Goal: Check status: Check status

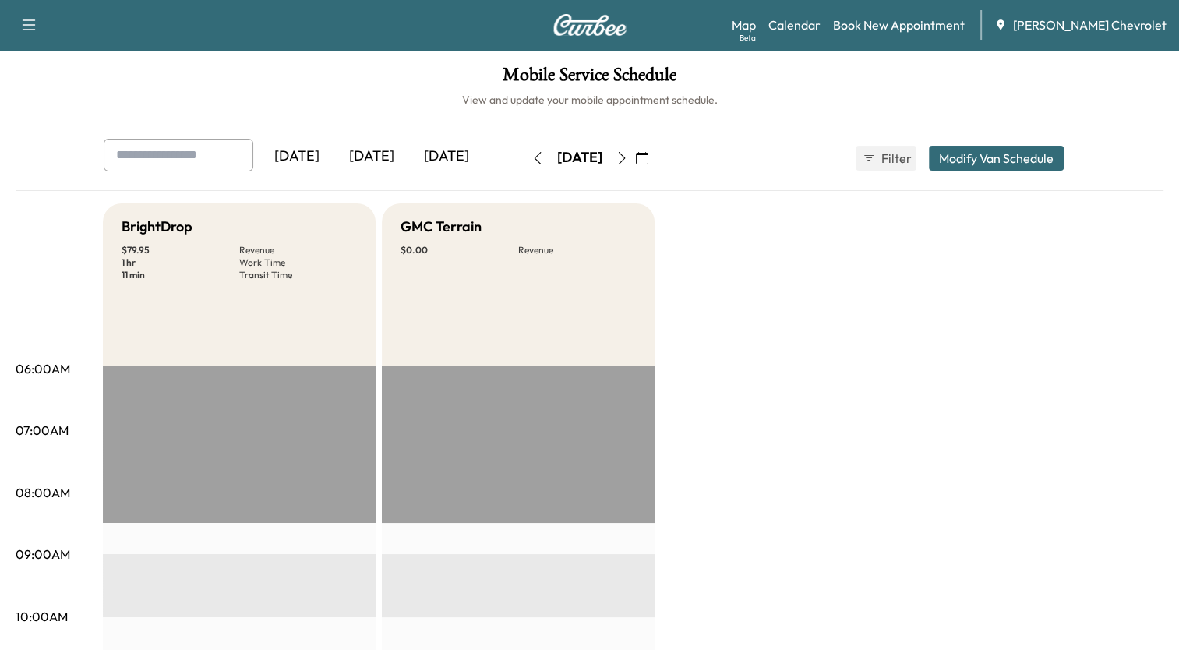
click at [648, 153] on icon "button" at bounding box center [642, 158] width 12 height 12
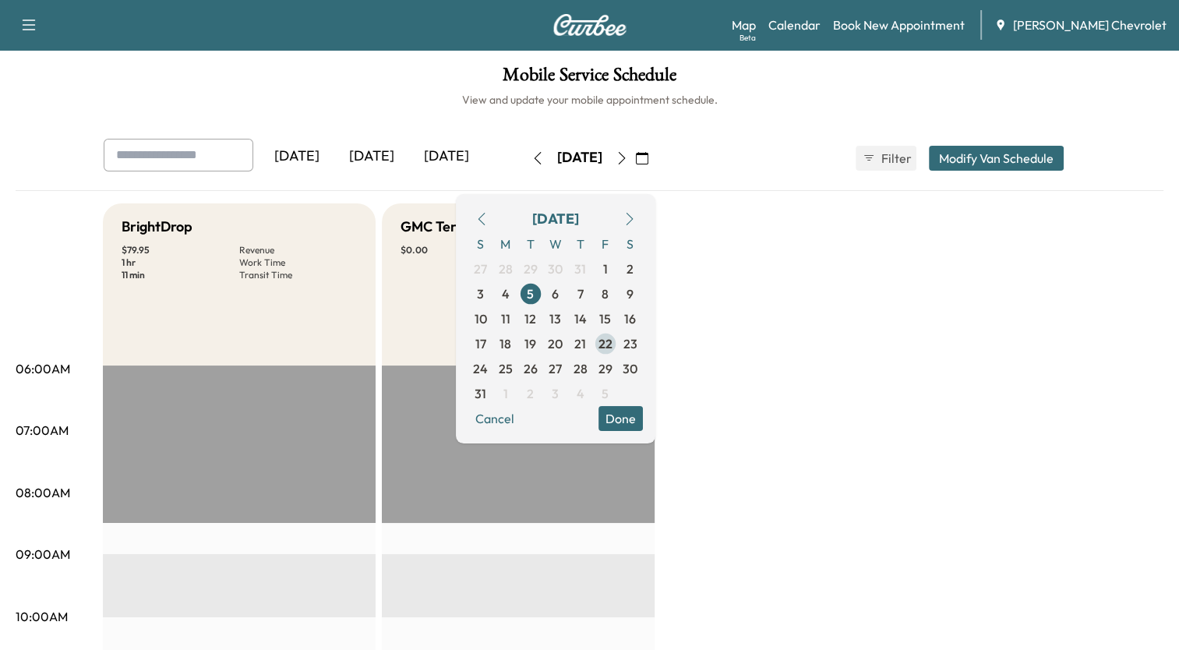
click at [612, 343] on span "22" at bounding box center [605, 343] width 14 height 19
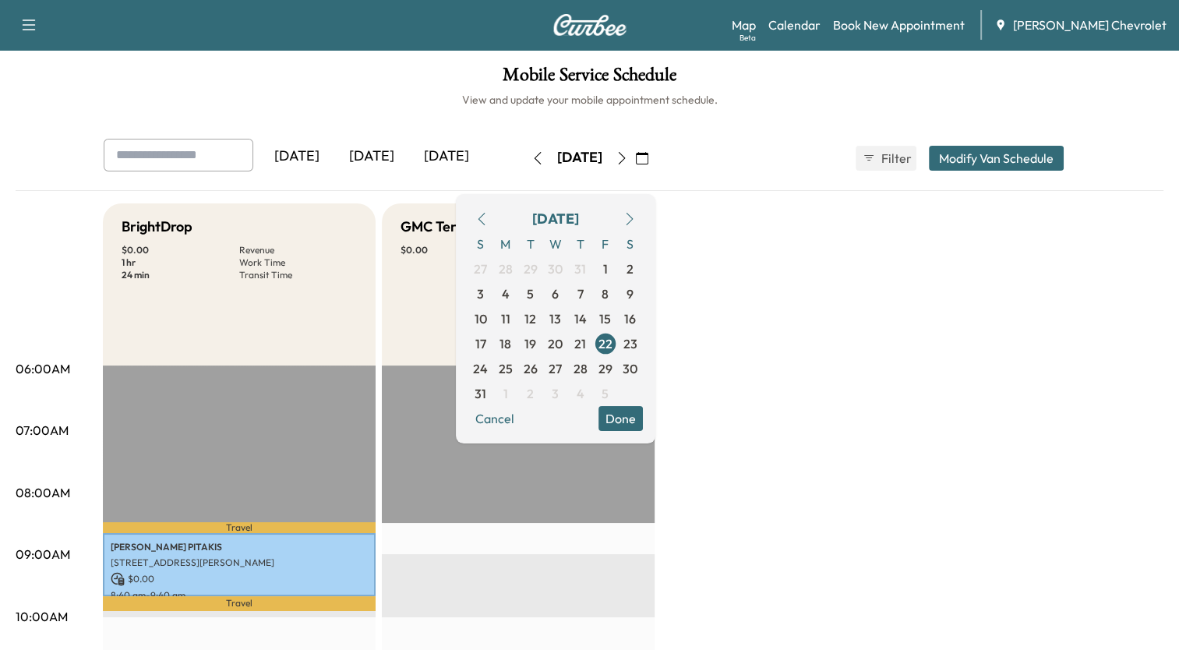
click at [531, 154] on icon "button" at bounding box center [537, 158] width 12 height 12
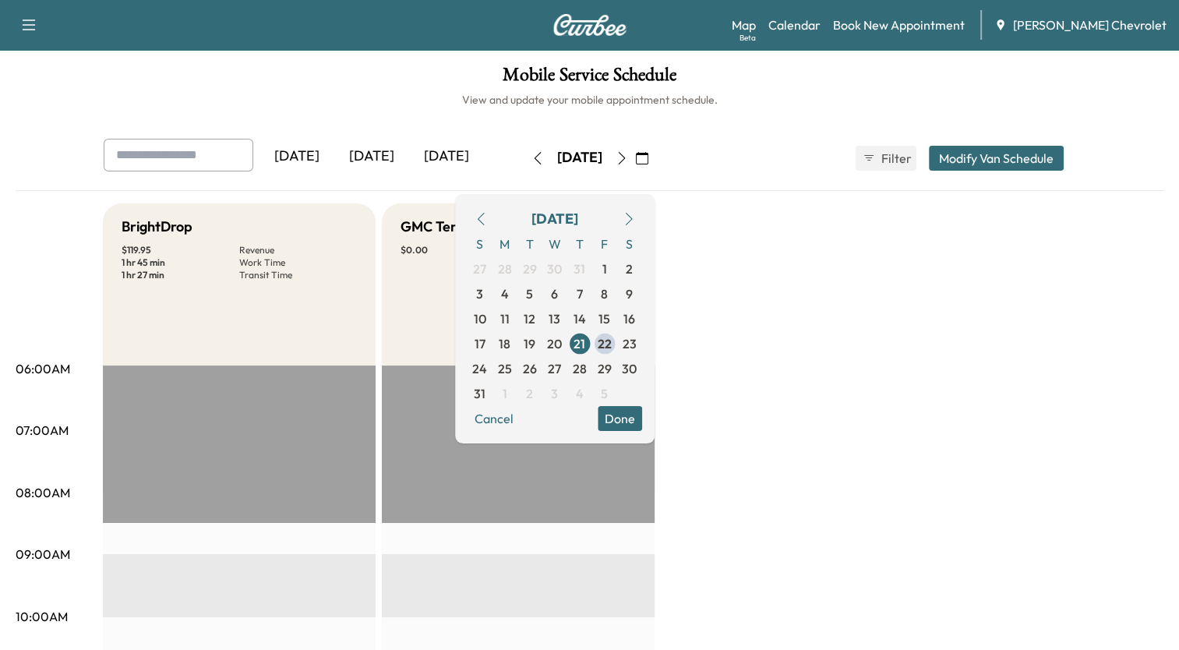
click at [628, 159] on icon "button" at bounding box center [621, 158] width 12 height 12
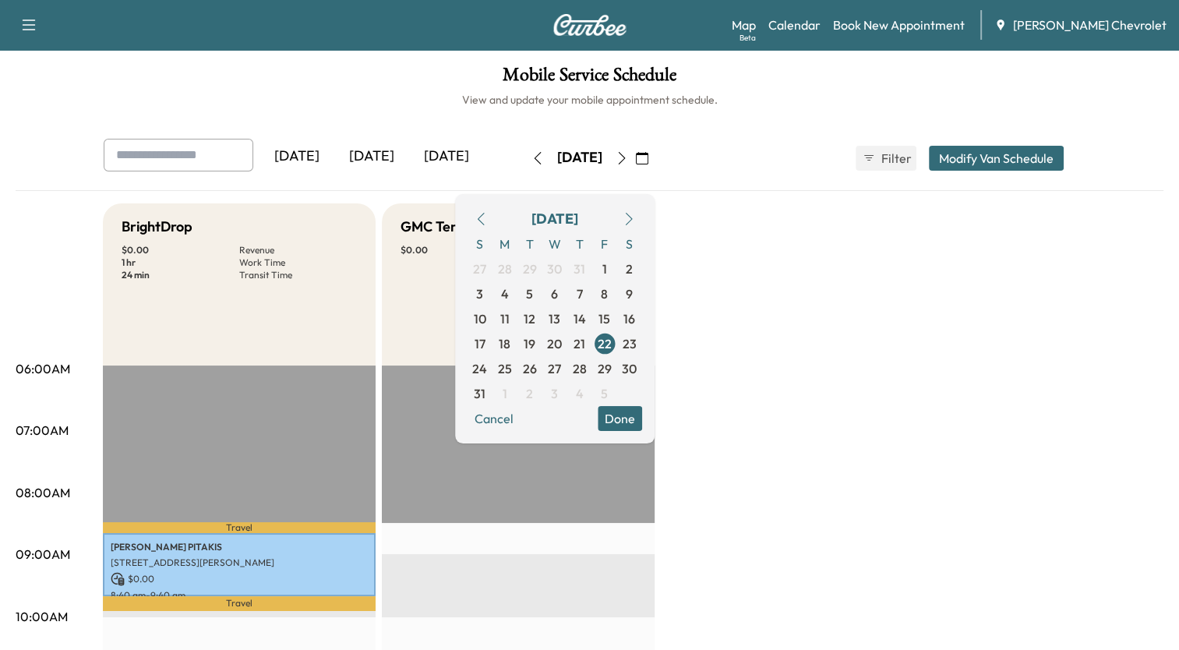
click at [628, 159] on icon "button" at bounding box center [621, 158] width 12 height 12
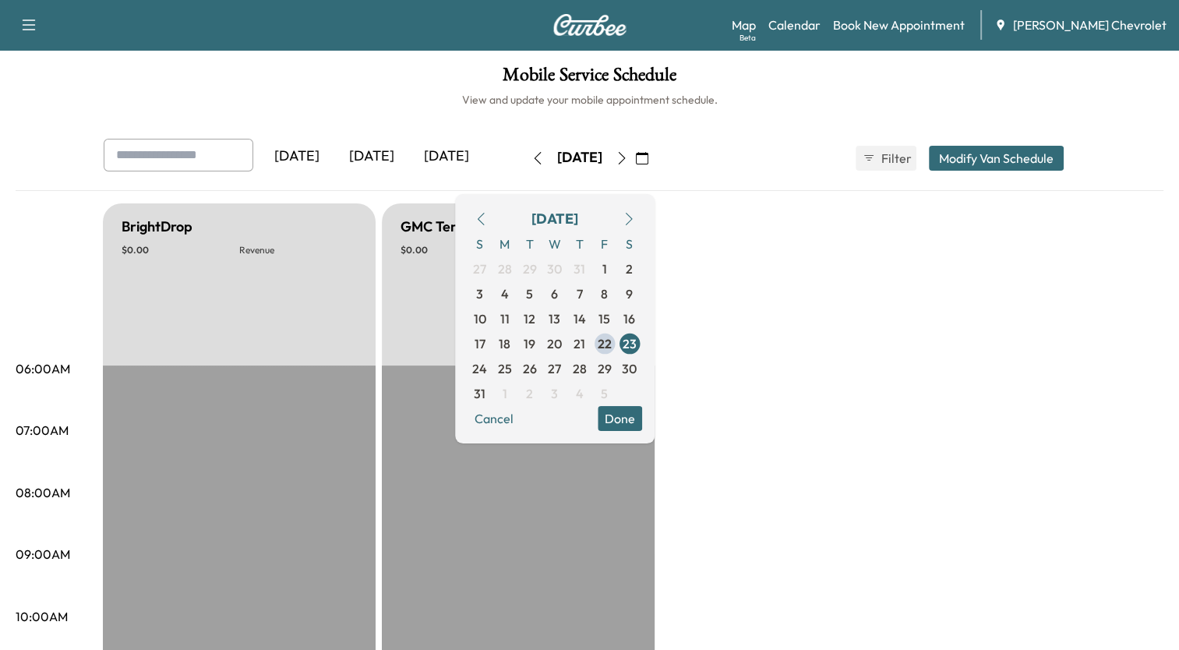
click at [628, 159] on icon "button" at bounding box center [621, 158] width 12 height 12
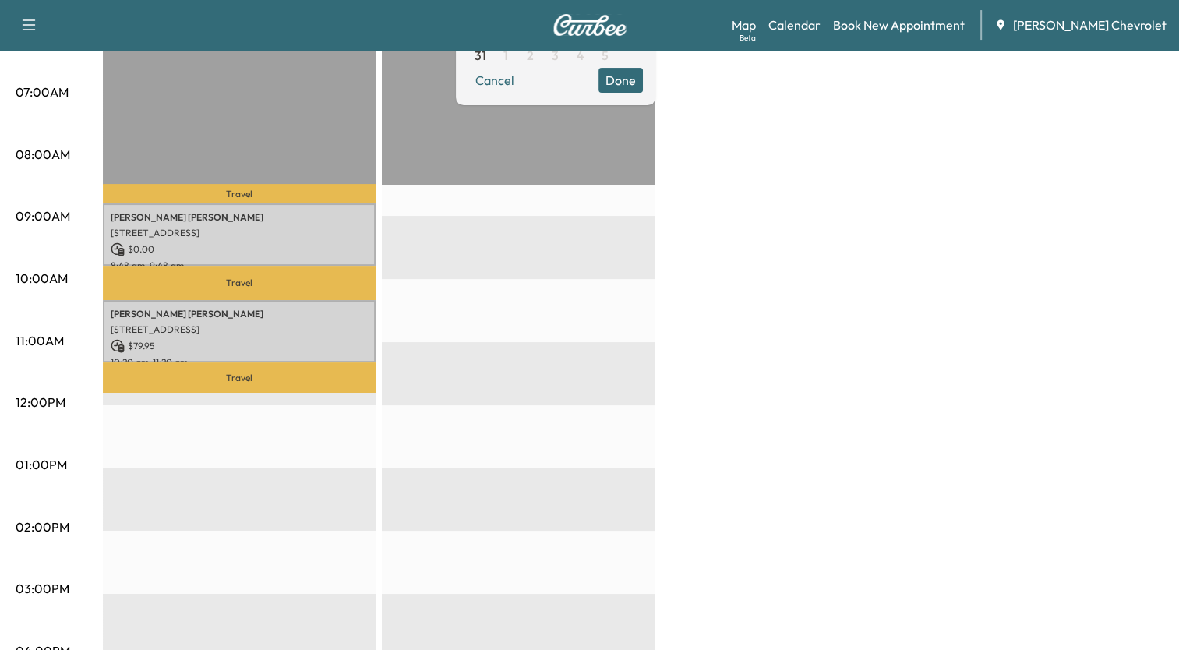
scroll to position [312, 0]
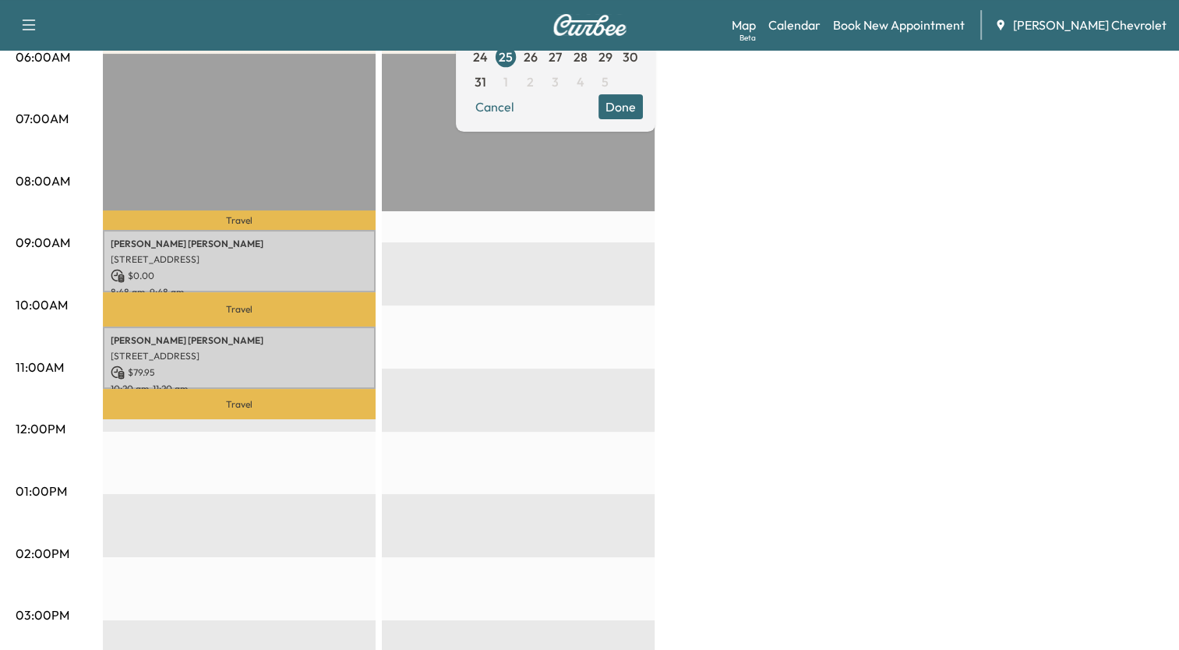
click at [794, 249] on div "BrightDrop $ 79.95 Revenue 2 hr Work Time 1 hr 19 min Transit Time Travel [PERS…" at bounding box center [633, 476] width 1060 height 1169
click at [922, 187] on div "BrightDrop $ 79.95 Revenue 2 hr Work Time 1 hr 19 min Transit Time Travel [PERS…" at bounding box center [633, 476] width 1060 height 1169
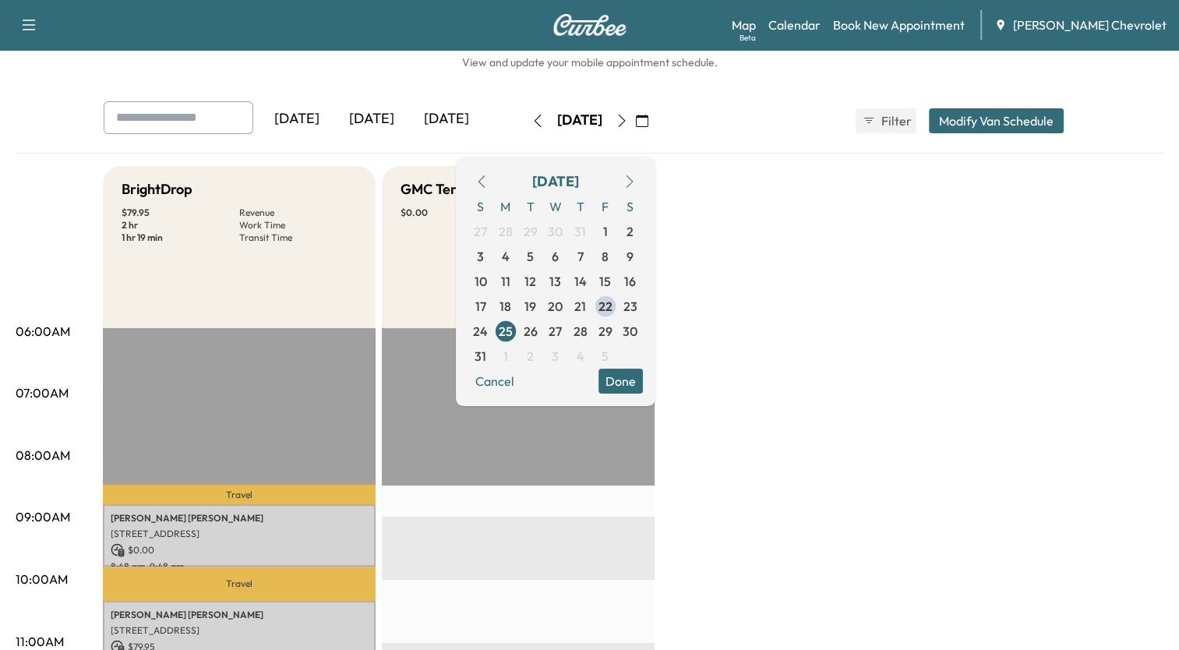
scroll to position [0, 0]
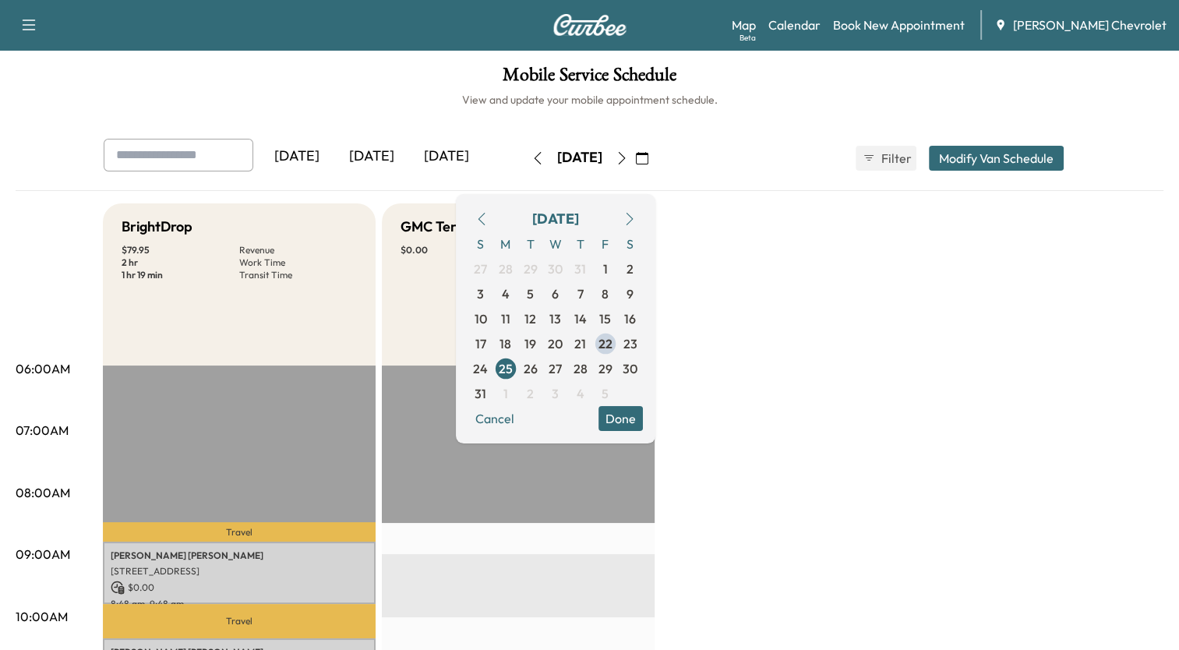
click at [767, 148] on div "[DATE] [DATE] [DATE] [DATE] August 2025 S M T W T F S 27 28 29 30 31 1 2 3 4 5 …" at bounding box center [589, 158] width 997 height 39
click at [643, 415] on button "Done" at bounding box center [620, 418] width 44 height 25
